Goal: Book appointment/travel/reservation

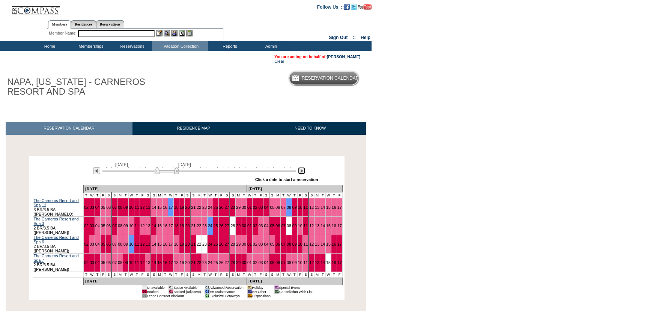
click at [299, 171] on img at bounding box center [301, 170] width 7 height 7
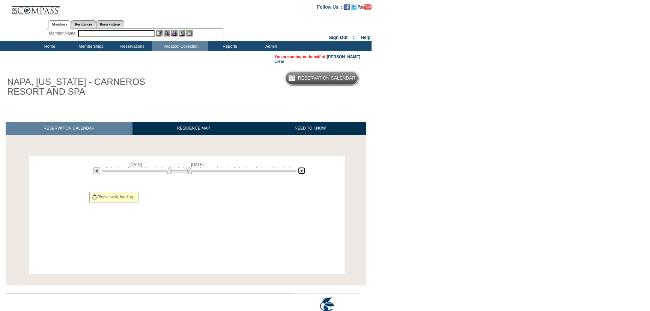
click at [299, 171] on img at bounding box center [301, 170] width 7 height 7
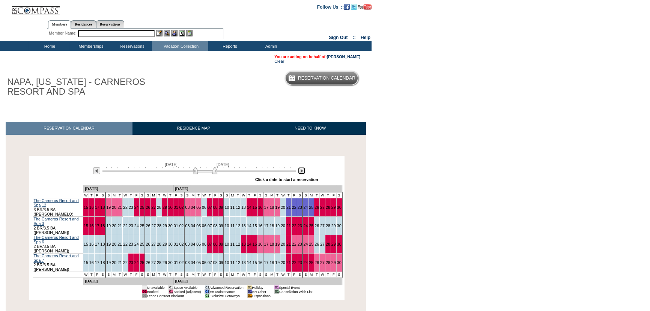
click at [299, 171] on img at bounding box center [301, 170] width 7 height 7
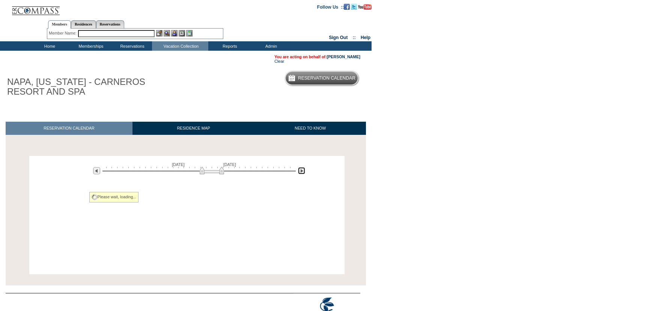
click at [299, 171] on img at bounding box center [301, 170] width 7 height 7
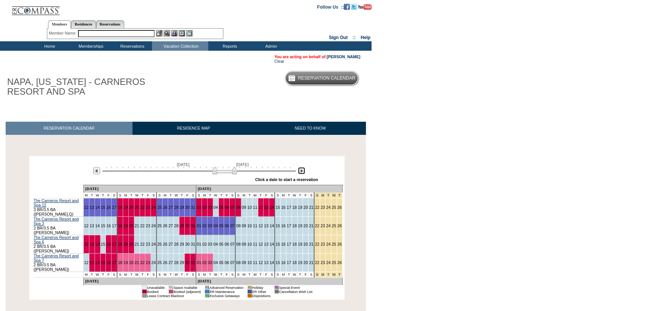
click at [299, 171] on img at bounding box center [301, 170] width 7 height 7
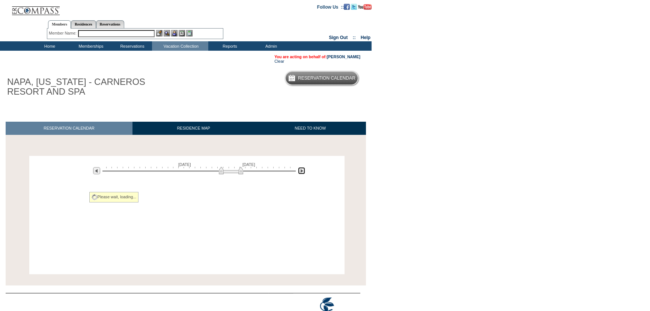
click at [299, 171] on img at bounding box center [301, 170] width 7 height 7
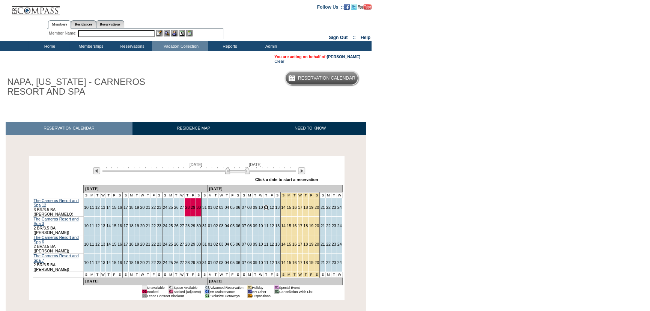
click at [264, 206] on link "11" at bounding box center [266, 207] width 5 height 5
